Goal: Use online tool/utility: Utilize a website feature to perform a specific function

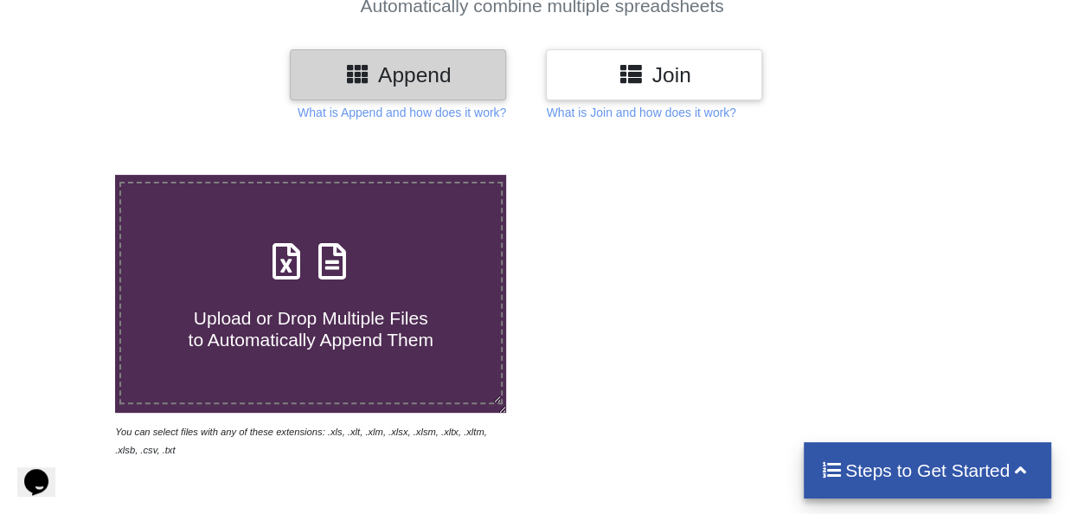
click at [442, 288] on h4 "Upload or Drop Multiple Files to Automatically Append Them" at bounding box center [311, 318] width 380 height 66
click at [71, 175] on input "Upload or Drop Multiple Files to Automatically Append Them" at bounding box center [71, 175] width 0 height 0
type input "C:\fakepath\Feb_2025.xls"
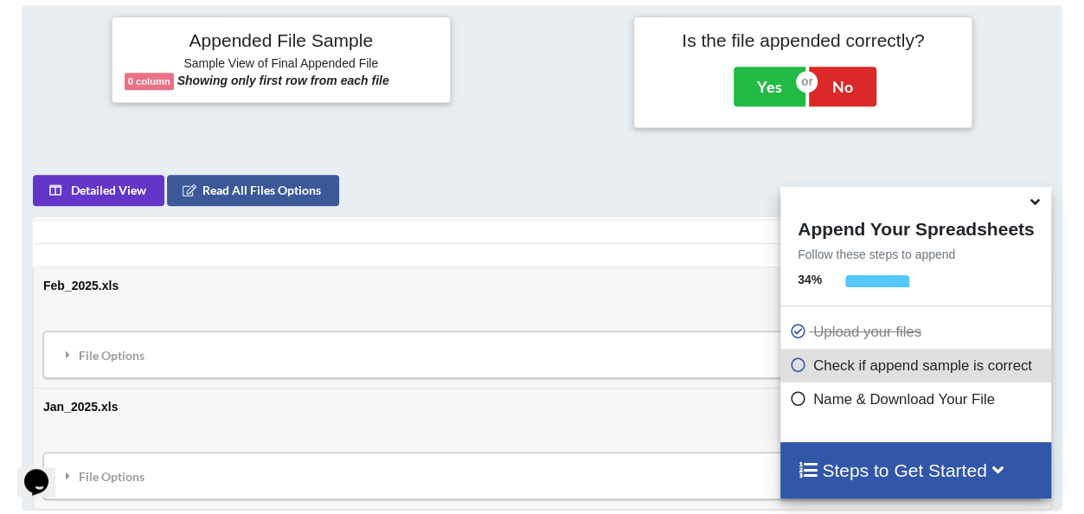
scroll to position [684, 0]
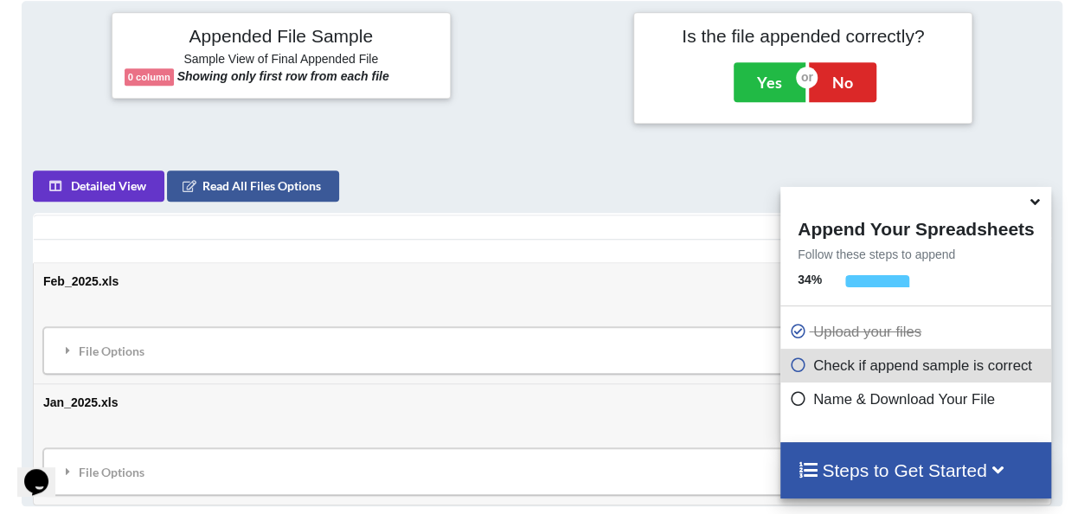
click at [1036, 207] on icon at bounding box center [1035, 199] width 18 height 16
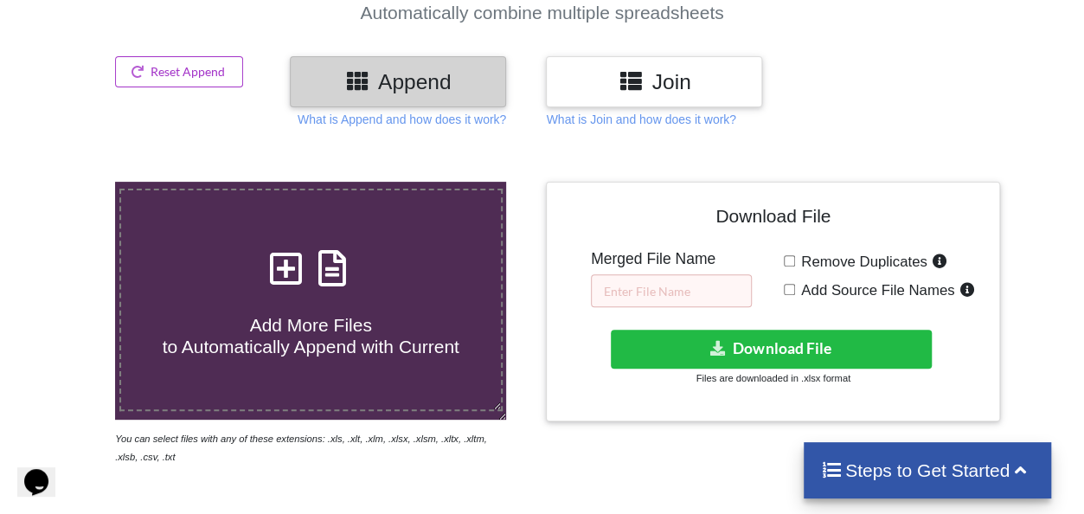
scroll to position [165, 0]
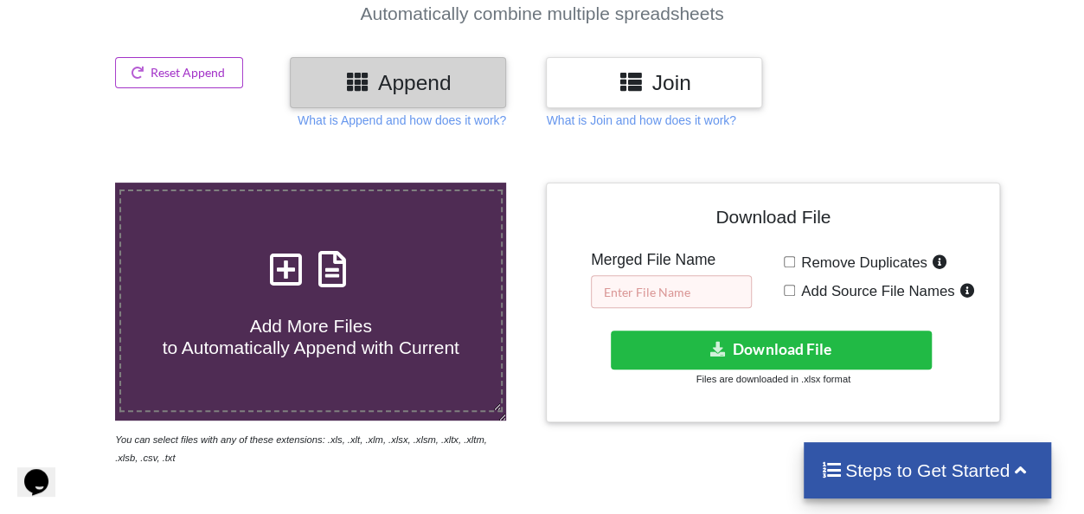
click at [651, 281] on input "text" at bounding box center [671, 291] width 161 height 33
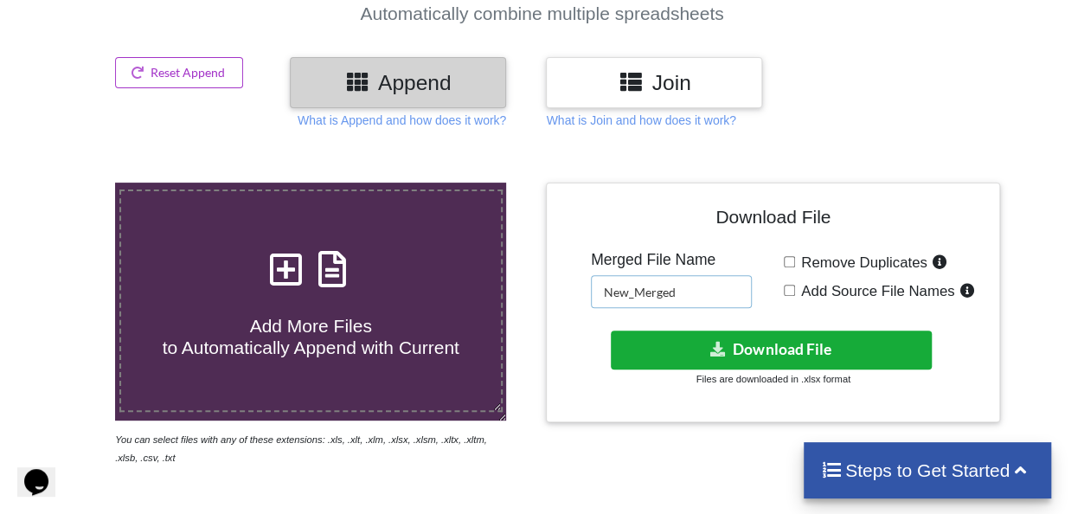
type input "New_Merged"
click at [789, 342] on button "Download File" at bounding box center [771, 349] width 321 height 39
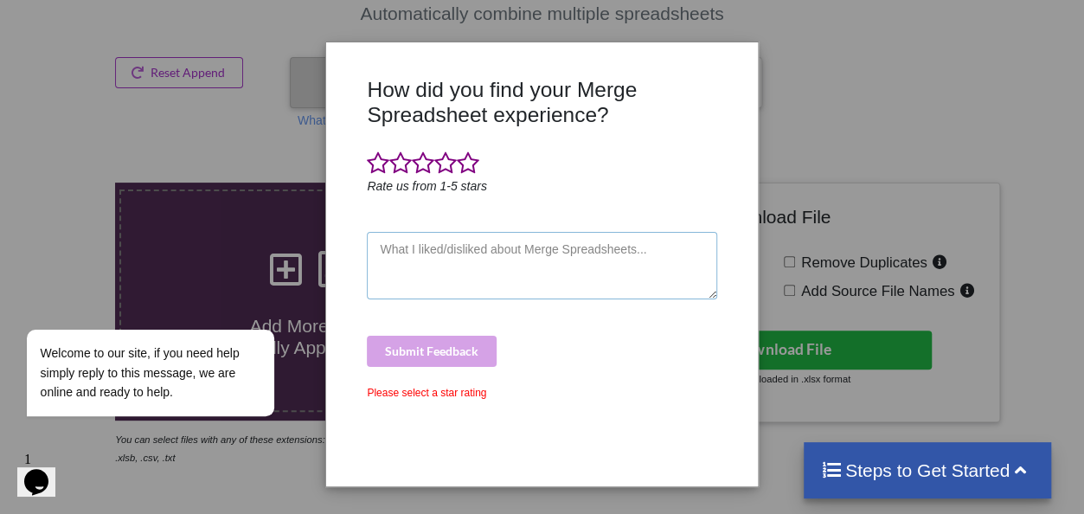
click at [579, 236] on textarea at bounding box center [541, 265] width 349 height 67
type textarea "Disgusting"
click at [374, 161] on span at bounding box center [378, 163] width 22 height 24
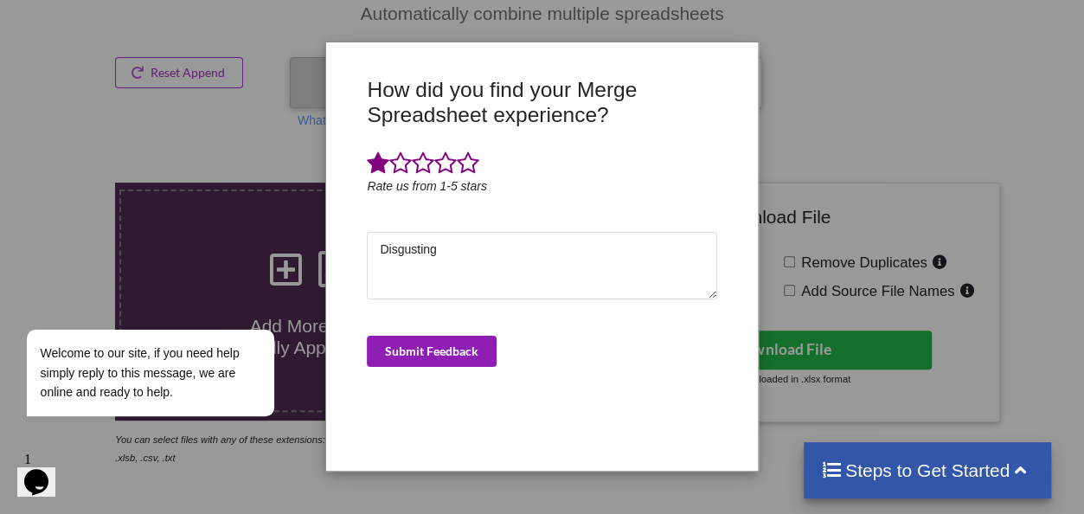
click at [420, 343] on button "Submit Feedback" at bounding box center [432, 351] width 130 height 31
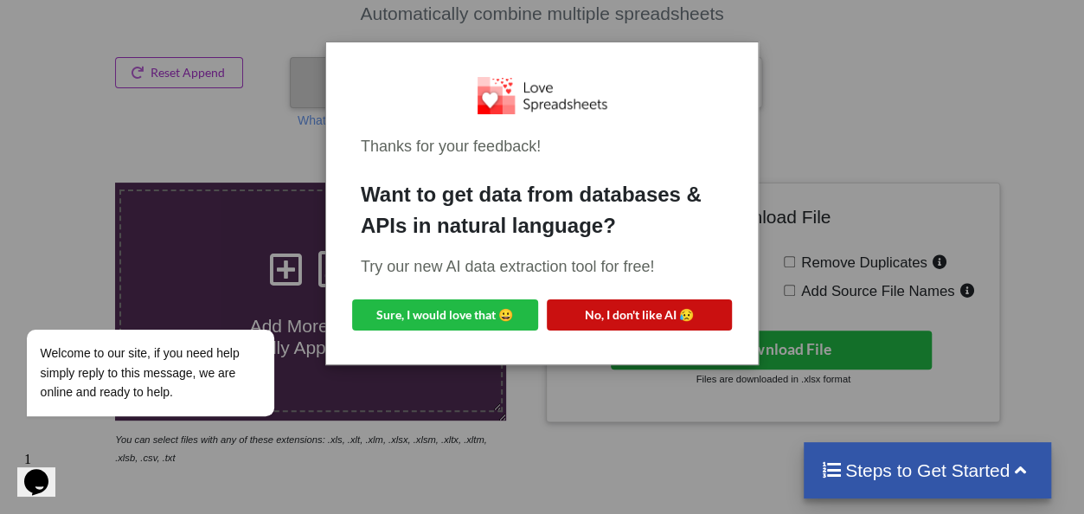
click at [605, 299] on button "No, I don't like AI 😥" at bounding box center [640, 314] width 186 height 31
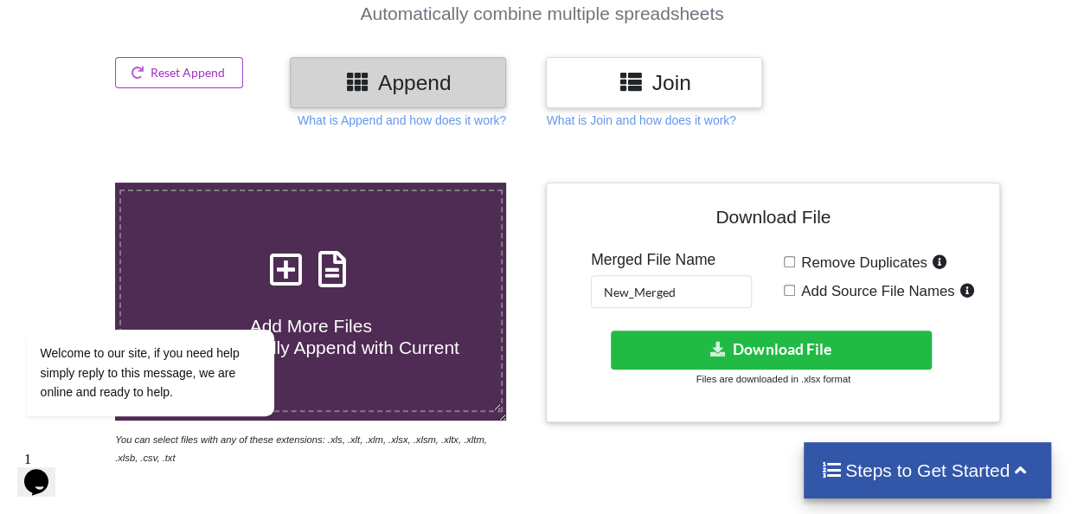
click at [373, 304] on h4 "Add More Files to Automatically Append with Current" at bounding box center [311, 326] width 380 height 66
click at [71, 182] on input "Add More Files to Automatically Append with Current" at bounding box center [71, 182] width 0 height 0
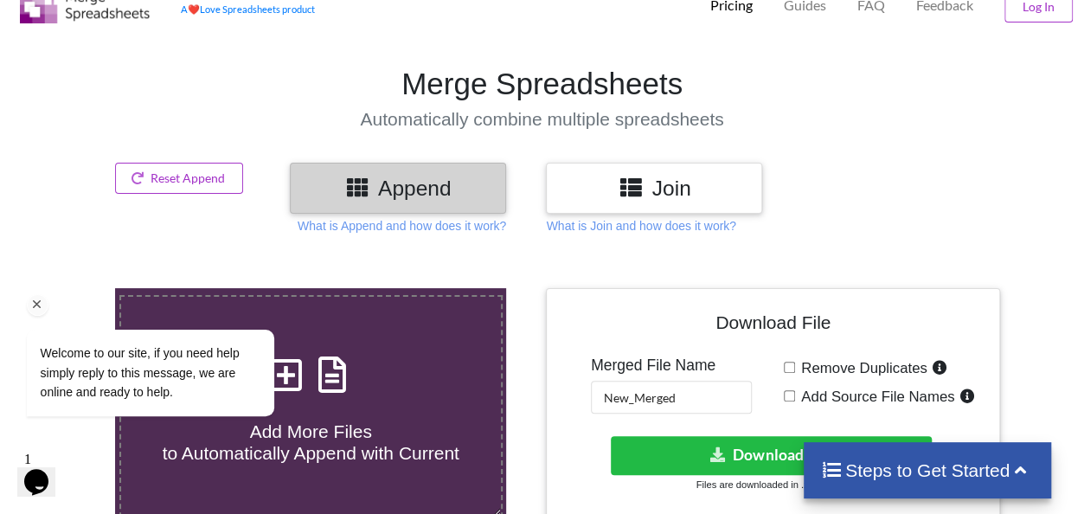
scroll to position [86, 0]
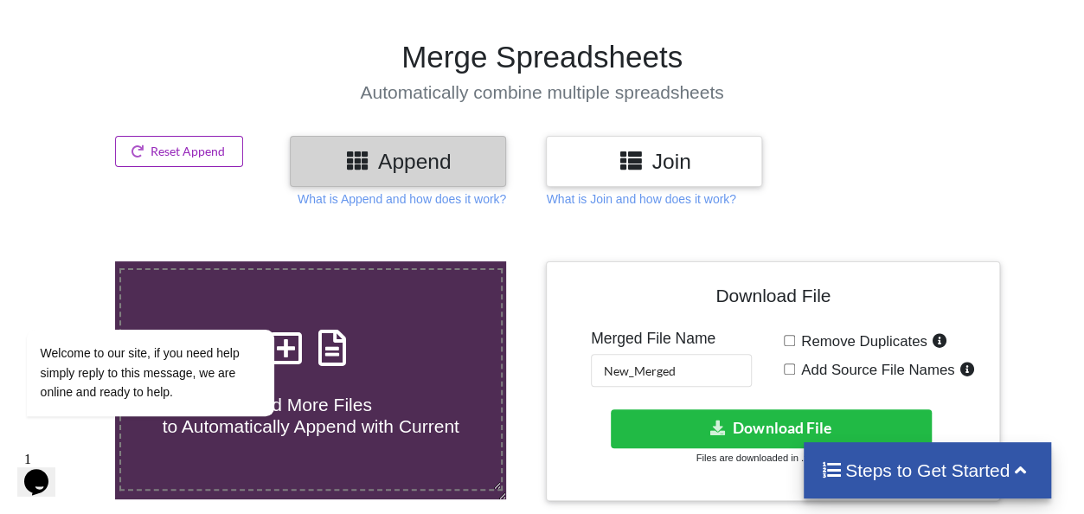
click at [211, 151] on button "Reset Append" at bounding box center [179, 151] width 128 height 31
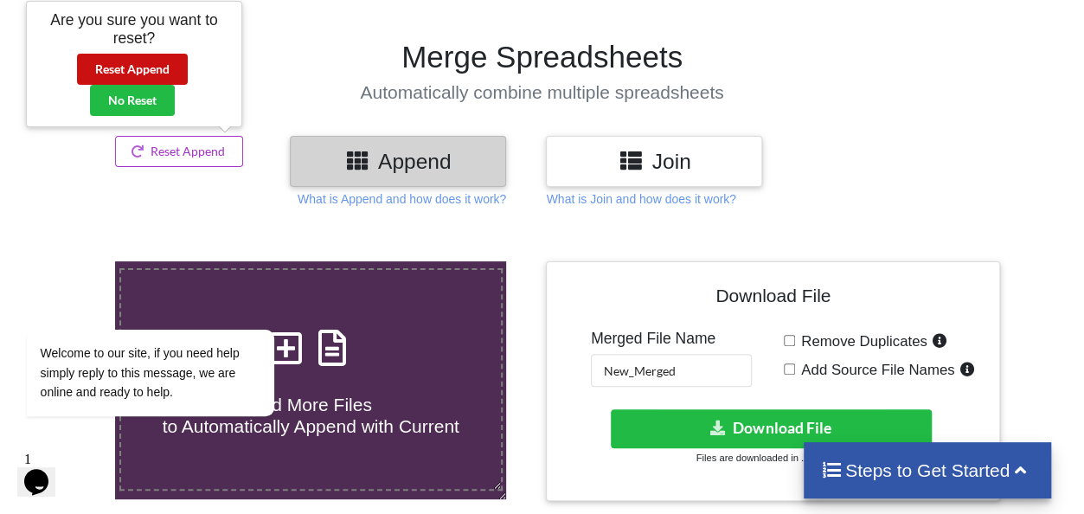
click at [173, 67] on button "Reset Append" at bounding box center [132, 69] width 111 height 31
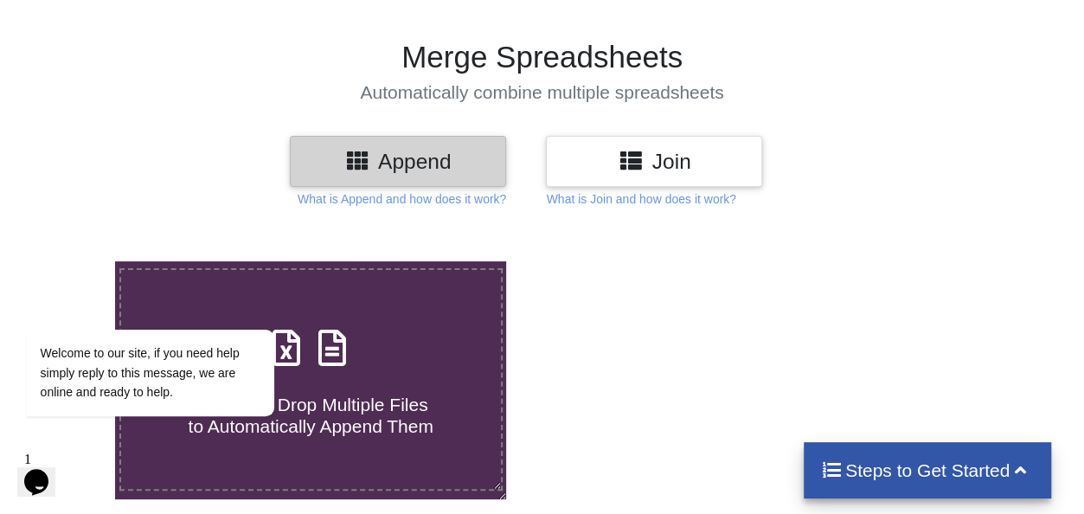
click at [355, 345] on span at bounding box center [311, 349] width 92 height 41
click at [71, 261] on input "Upload or Drop Multiple Files to Automatically Append Them" at bounding box center [71, 261] width 0 height 0
type input "C:\fakepath\Apr_2025.xls"
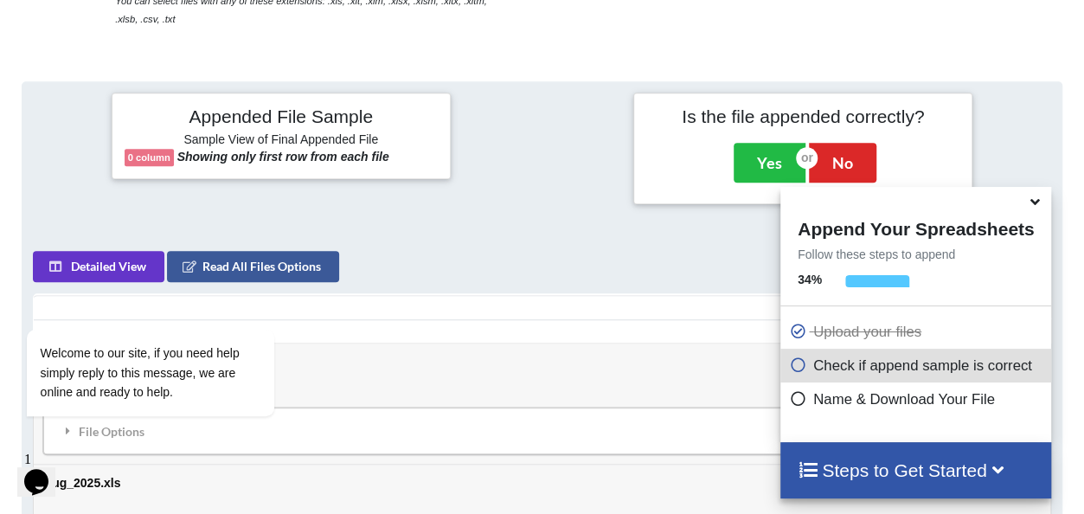
scroll to position [684, 0]
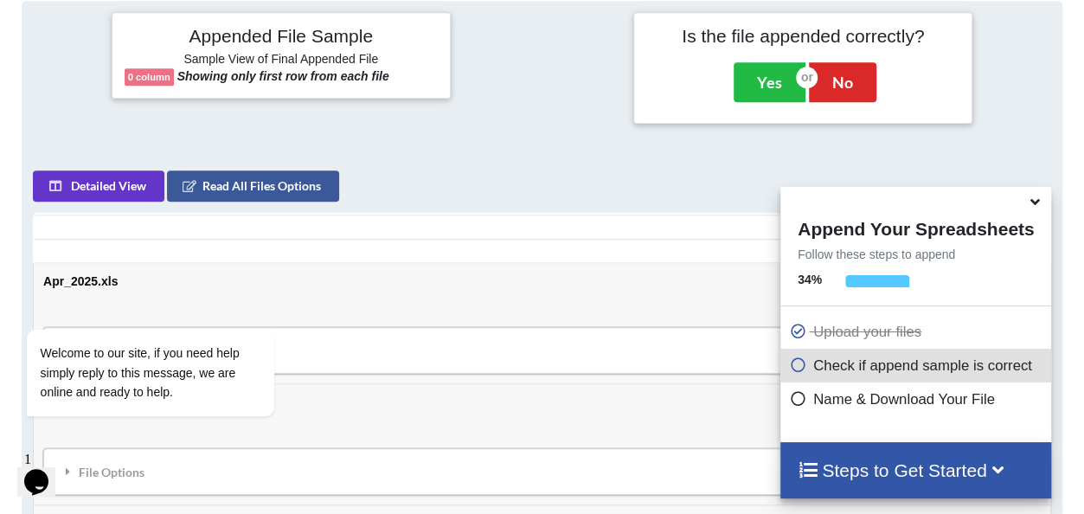
click at [789, 368] on icon at bounding box center [797, 362] width 17 height 15
click at [791, 366] on icon at bounding box center [797, 362] width 17 height 15
click at [843, 406] on p "Name & Download Your File" at bounding box center [918, 399] width 258 height 22
click at [893, 464] on h4 "Steps to Get Started" at bounding box center [915, 470] width 236 height 22
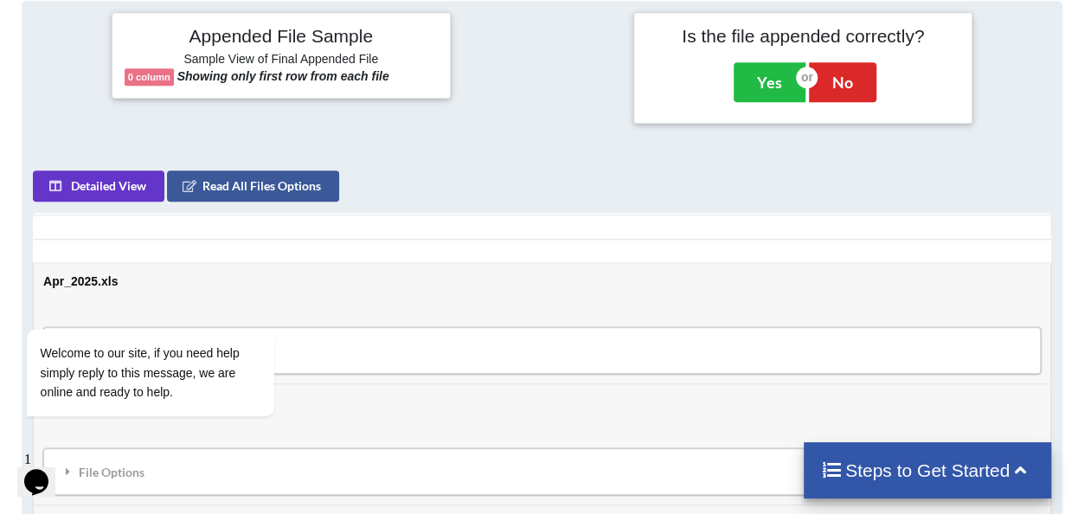
click at [893, 464] on h4 "Steps to Get Started" at bounding box center [928, 470] width 214 height 22
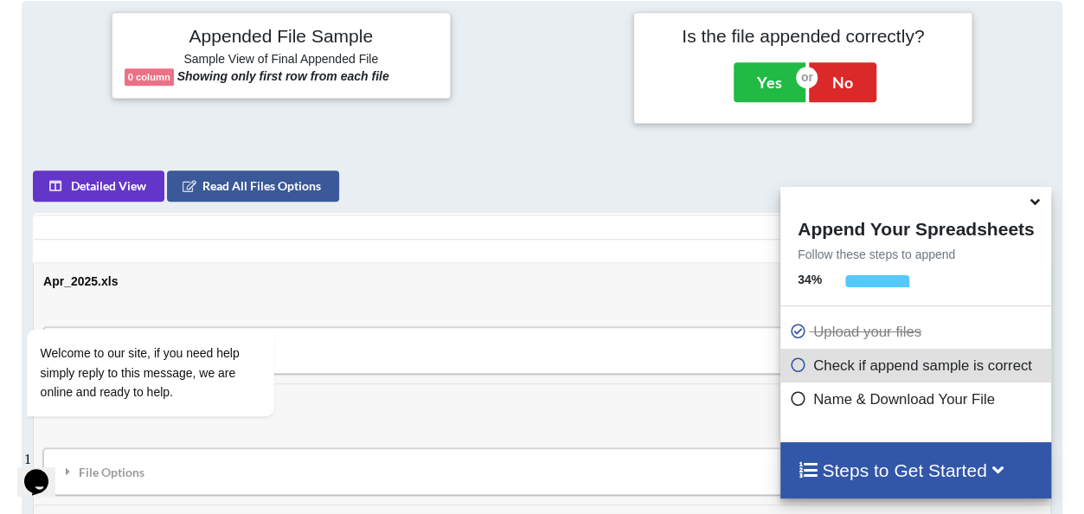
click at [798, 401] on icon at bounding box center [797, 395] width 17 height 15
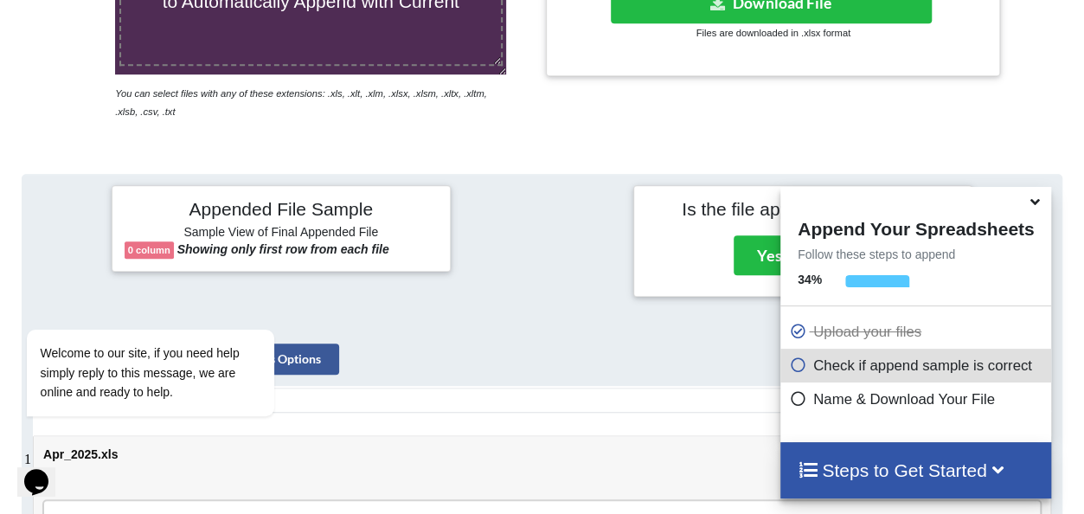
scroll to position [598, 0]
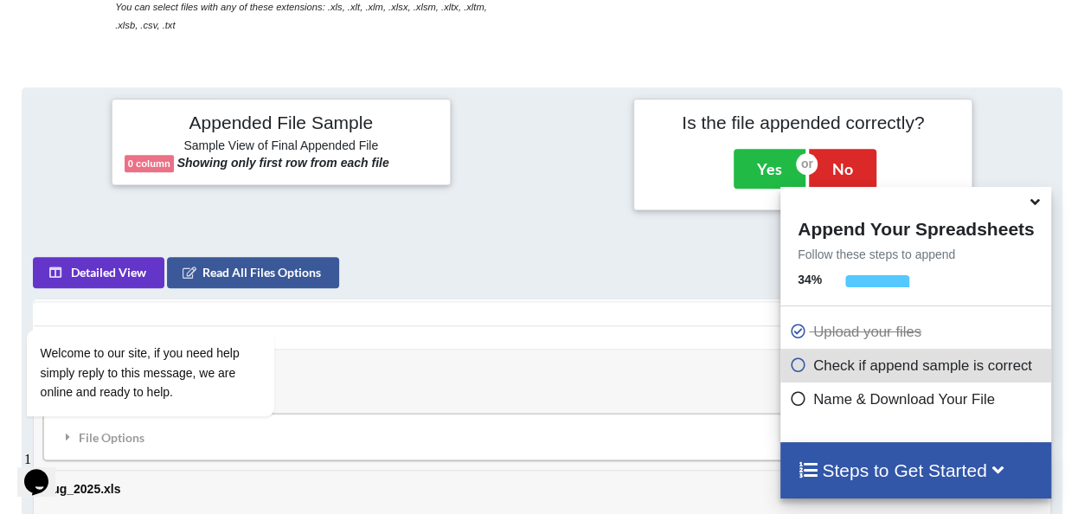
click at [1036, 200] on icon at bounding box center [1035, 199] width 18 height 16
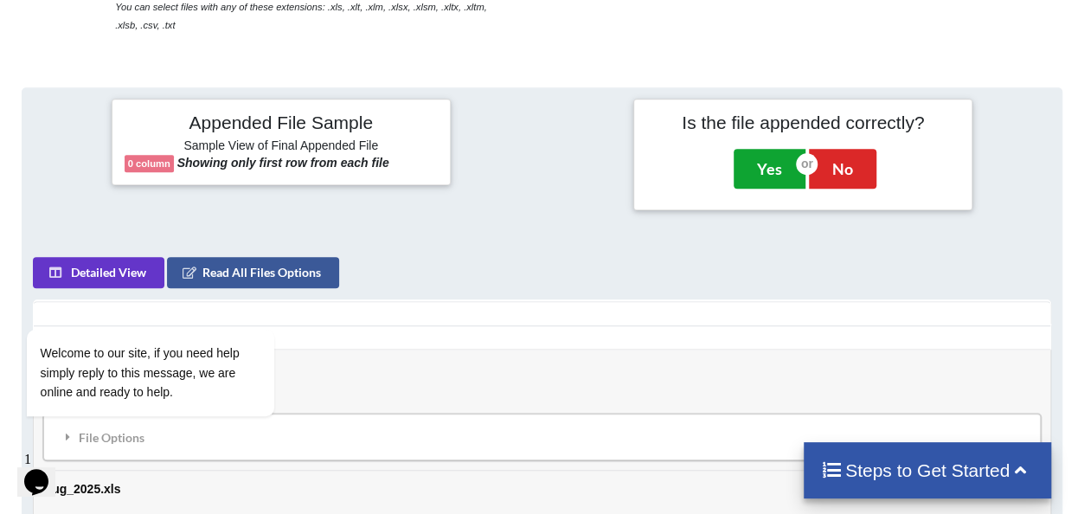
click at [775, 169] on button "Yes" at bounding box center [769, 169] width 72 height 40
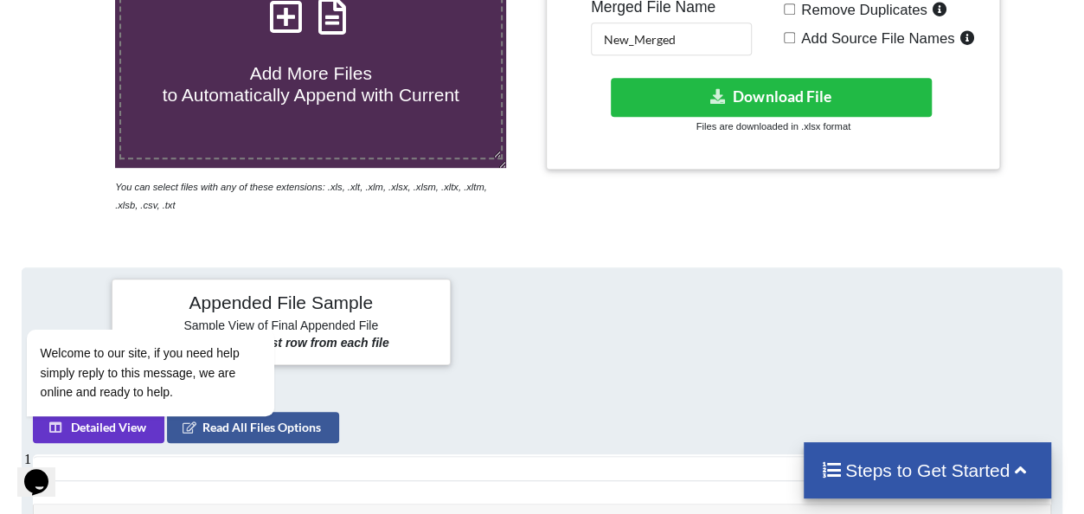
scroll to position [347, 0]
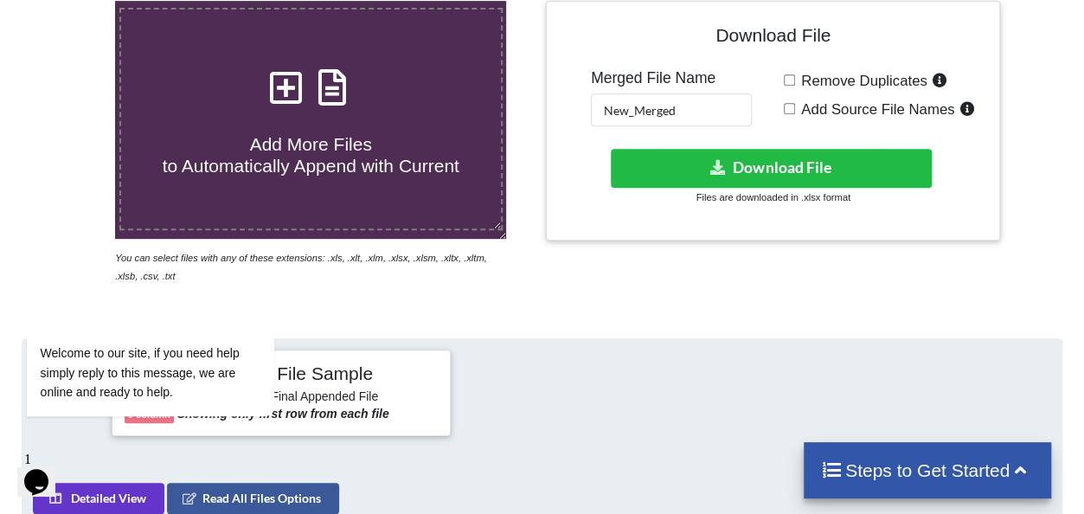
click at [788, 103] on input "Add Source File Names" at bounding box center [789, 108] width 11 height 11
checkbox input "true"
click at [788, 79] on input "Remove Duplicates" at bounding box center [789, 79] width 11 height 11
checkbox input "true"
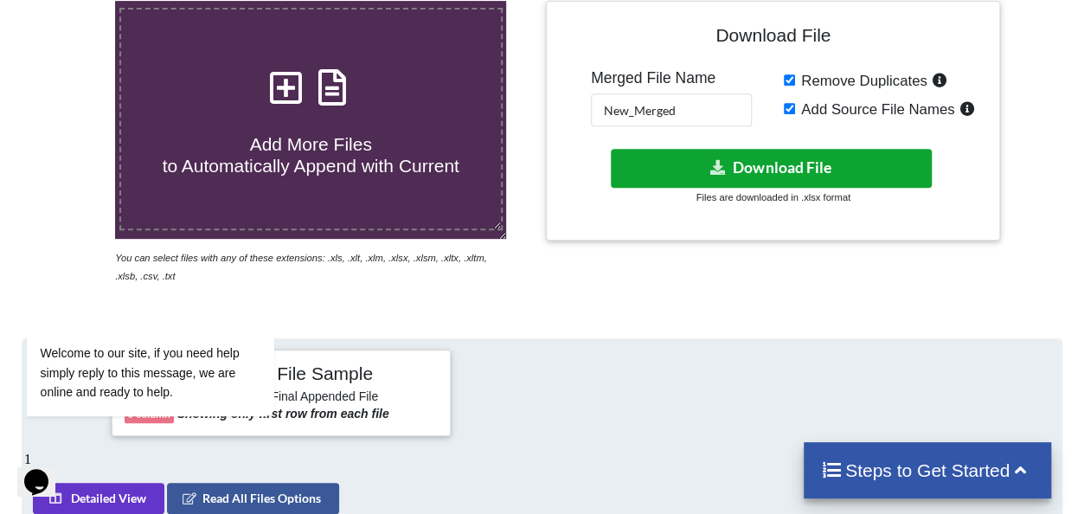
click at [792, 170] on button "Download File" at bounding box center [771, 168] width 321 height 39
